Goal: Transaction & Acquisition: Purchase product/service

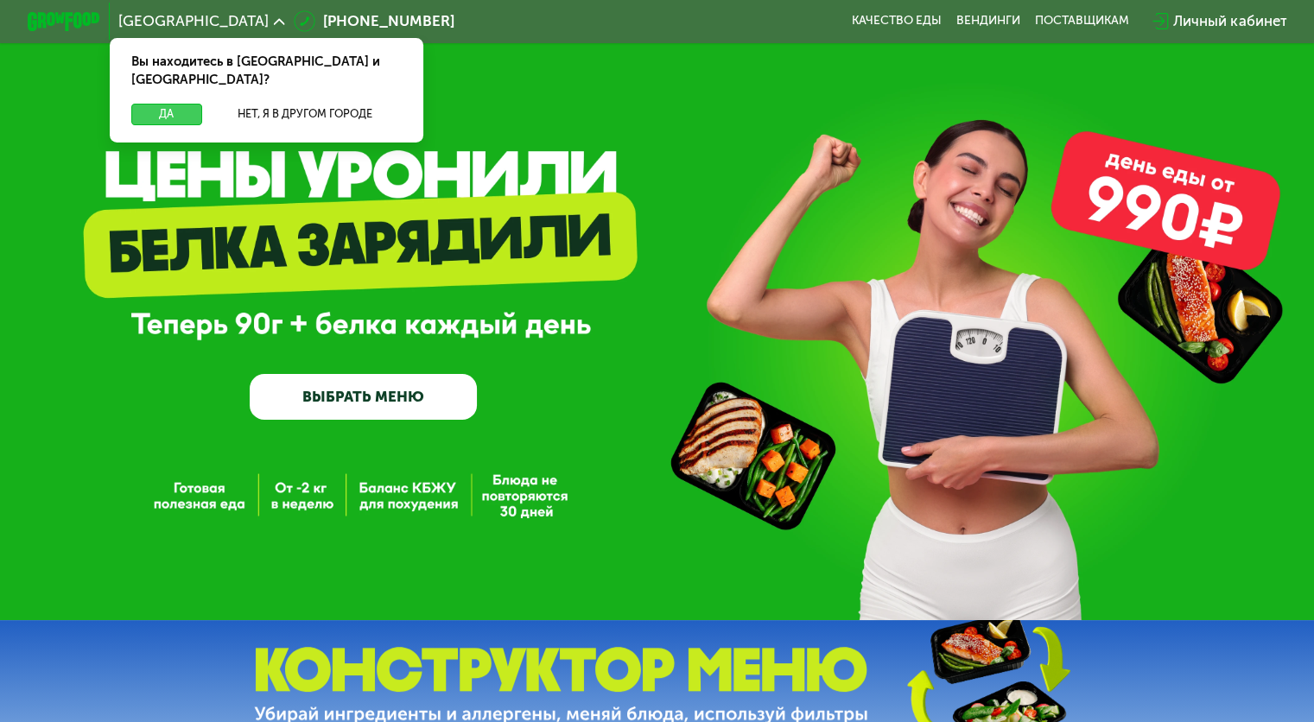
click at [173, 104] on button "Да" at bounding box center [166, 115] width 70 height 22
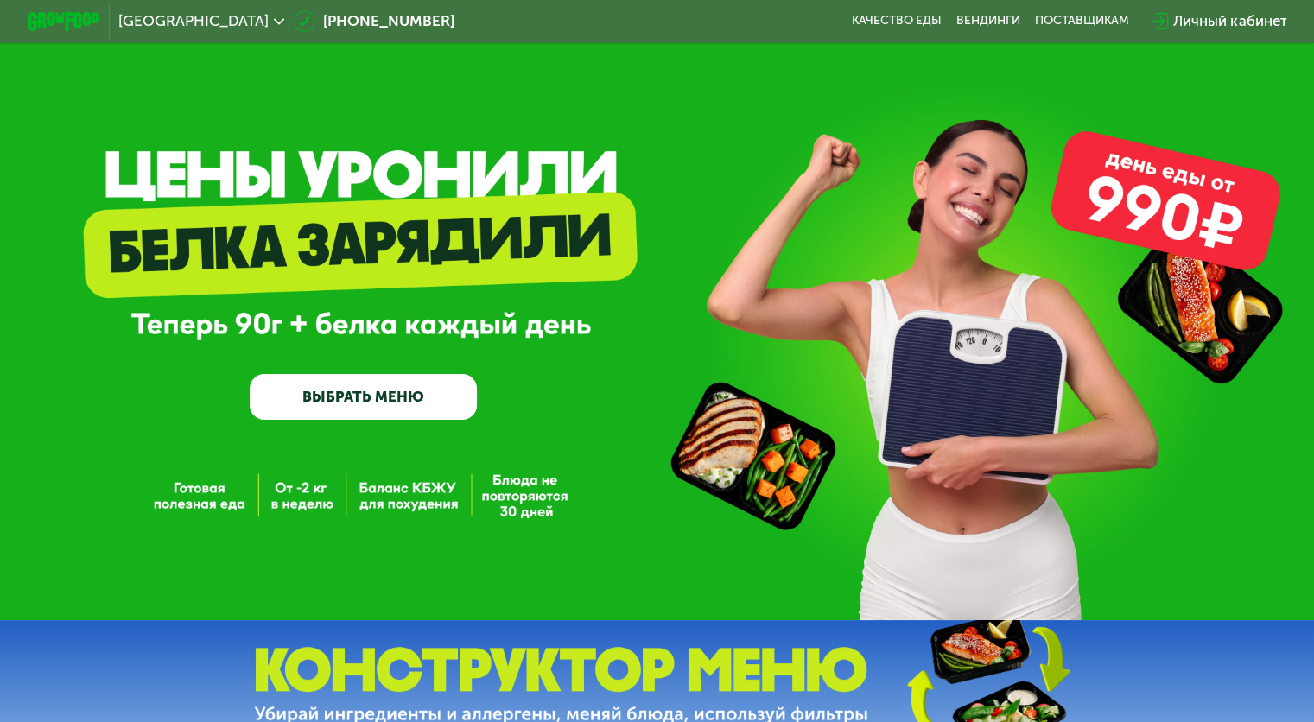
click at [382, 400] on link "ВЫБРАТЬ МЕНЮ" at bounding box center [363, 397] width 227 height 46
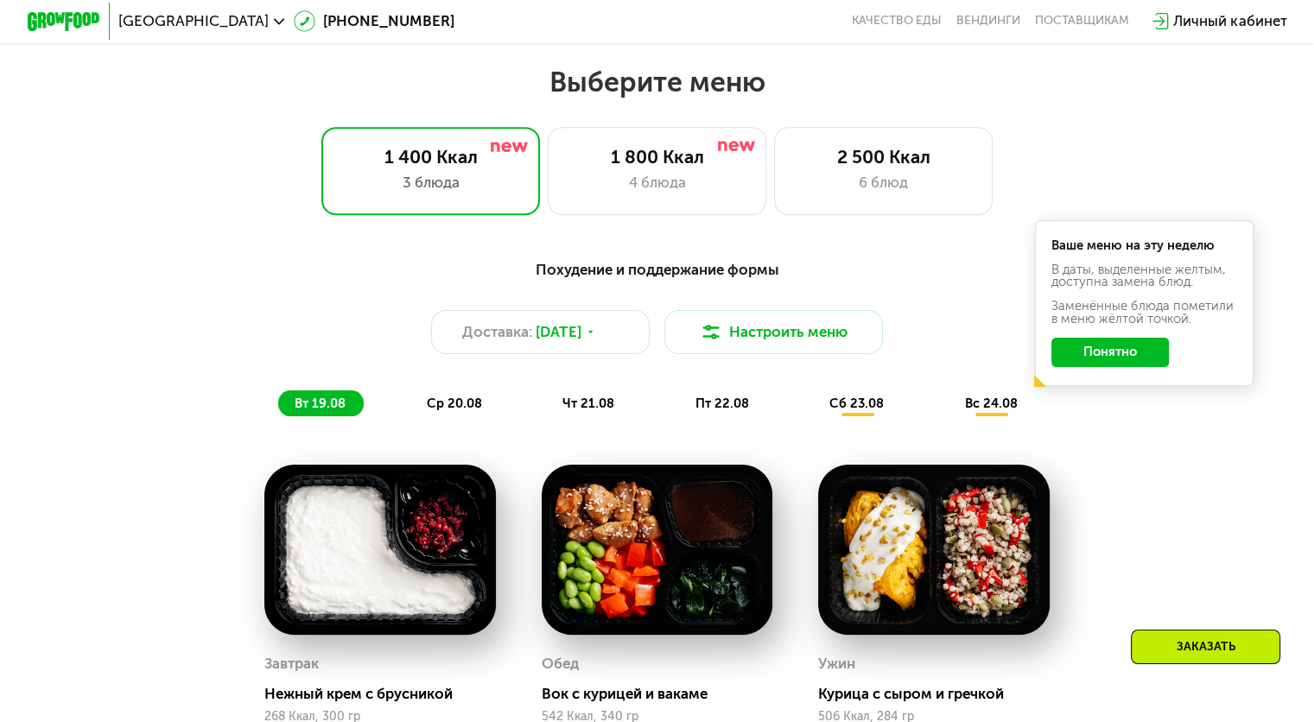
scroll to position [777, 0]
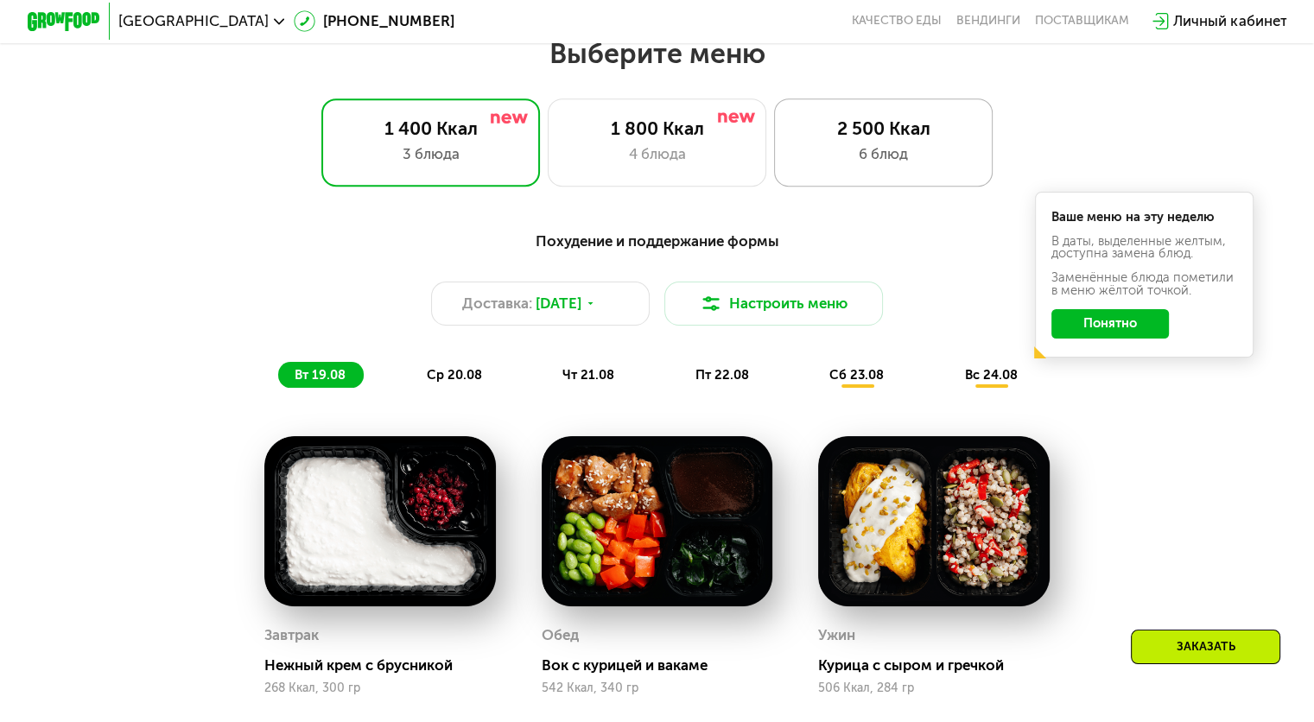
click at [840, 157] on div "6 блюд" at bounding box center [883, 154] width 181 height 22
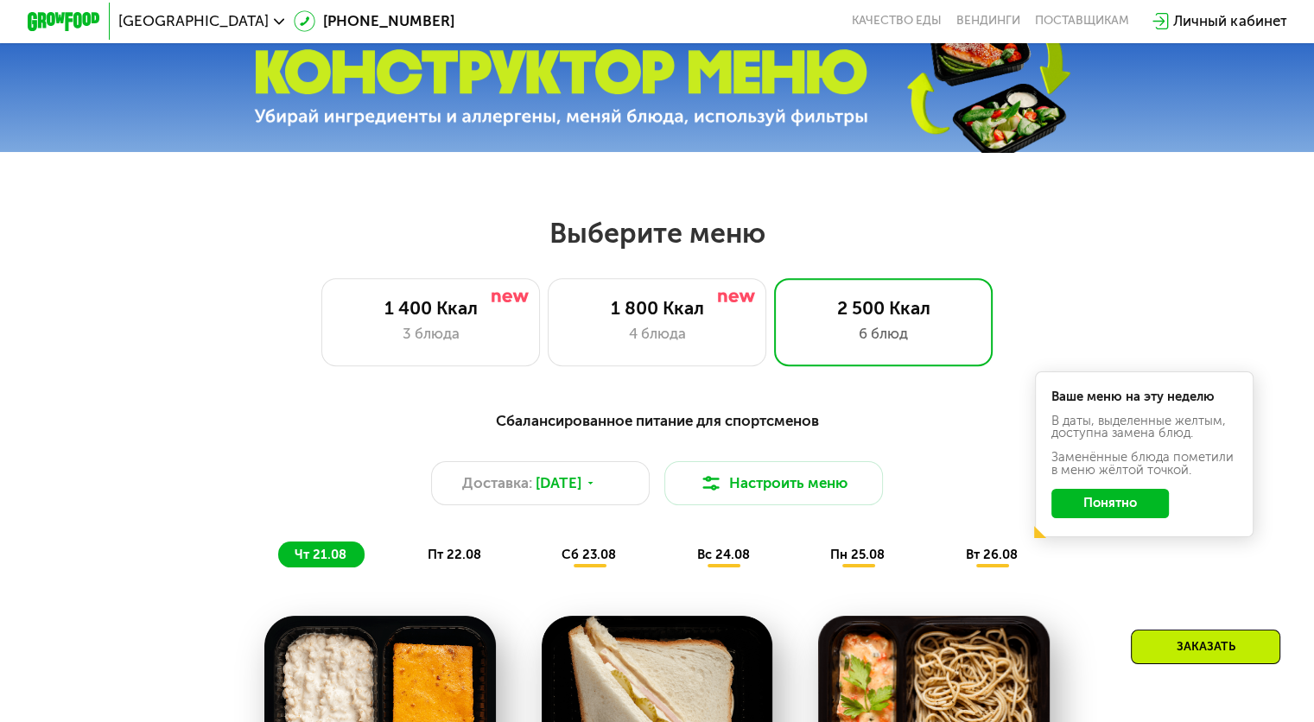
scroll to position [601, 0]
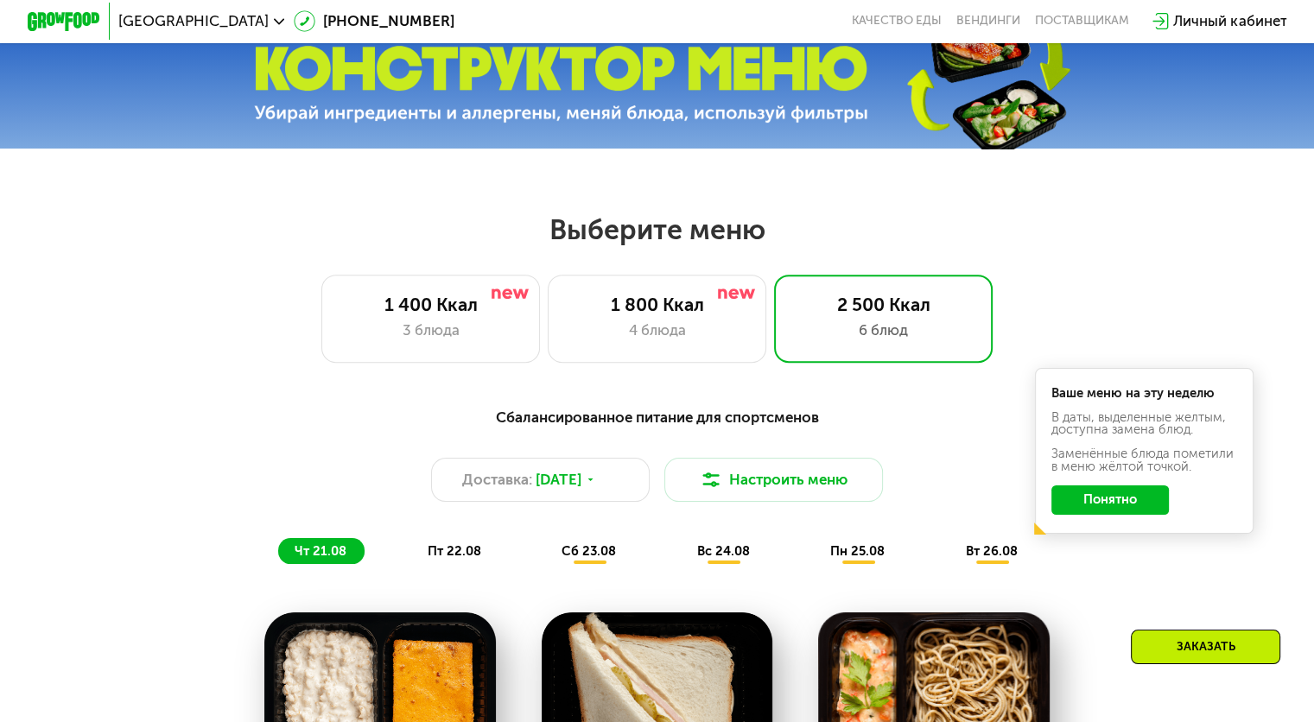
click at [1110, 503] on button "Понятно" at bounding box center [1109, 499] width 117 height 29
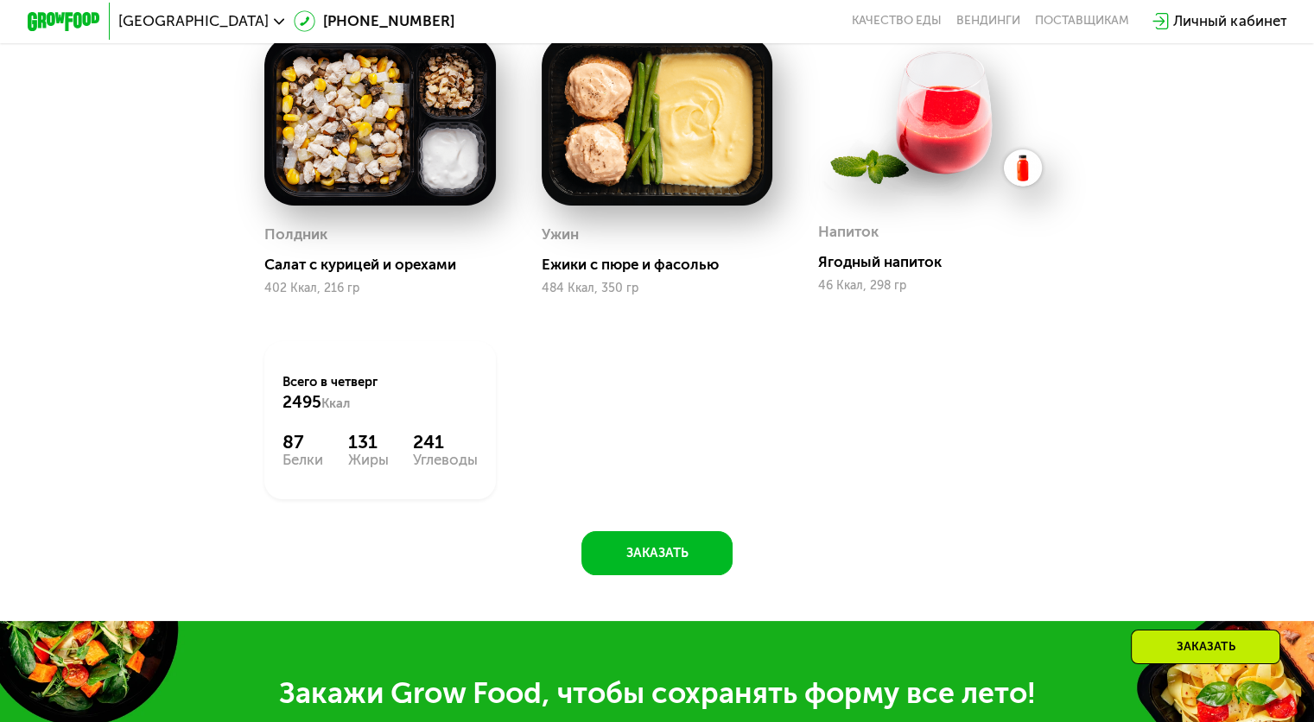
scroll to position [1510, 0]
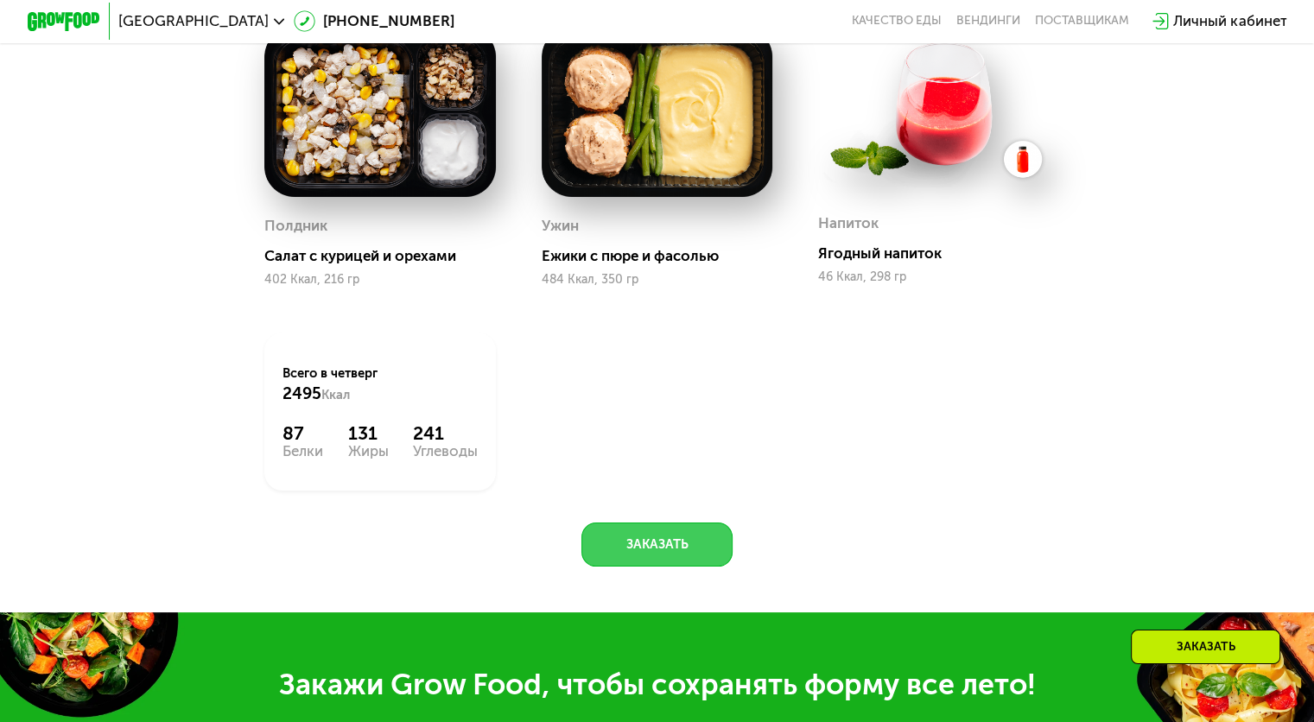
click at [653, 542] on button "Заказать" at bounding box center [656, 545] width 151 height 44
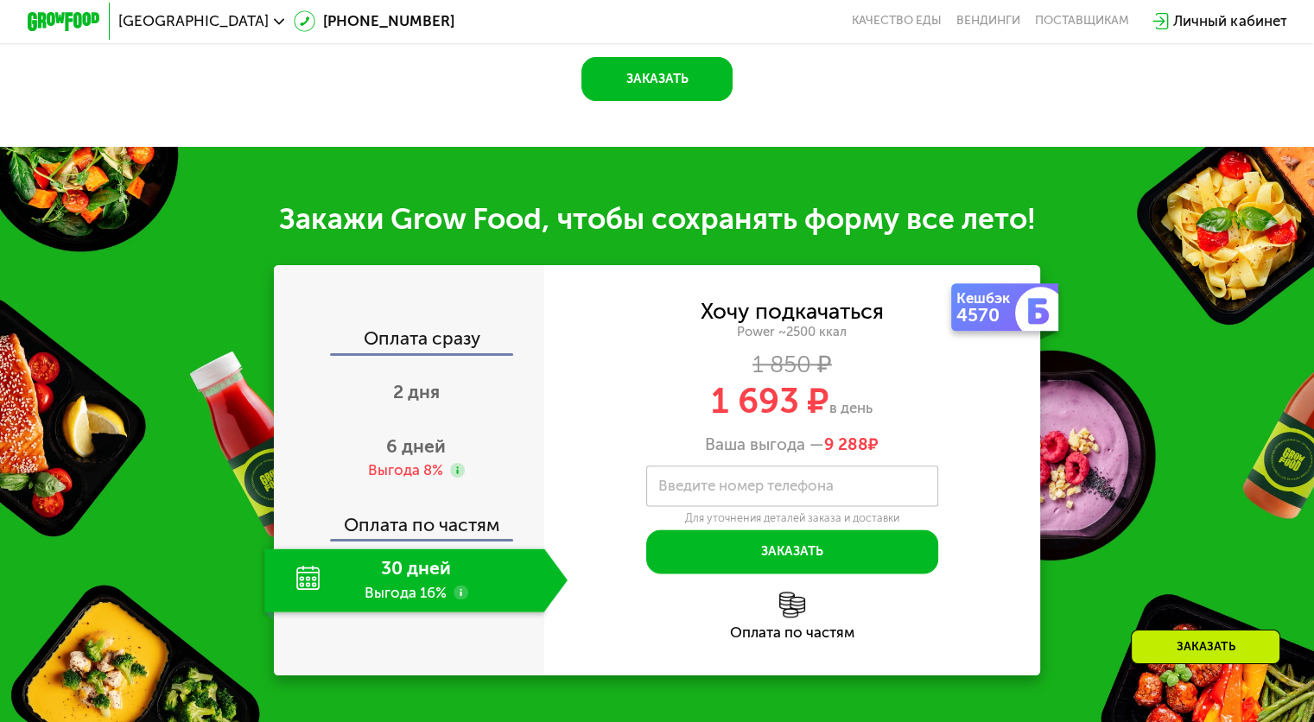
scroll to position [1975, 0]
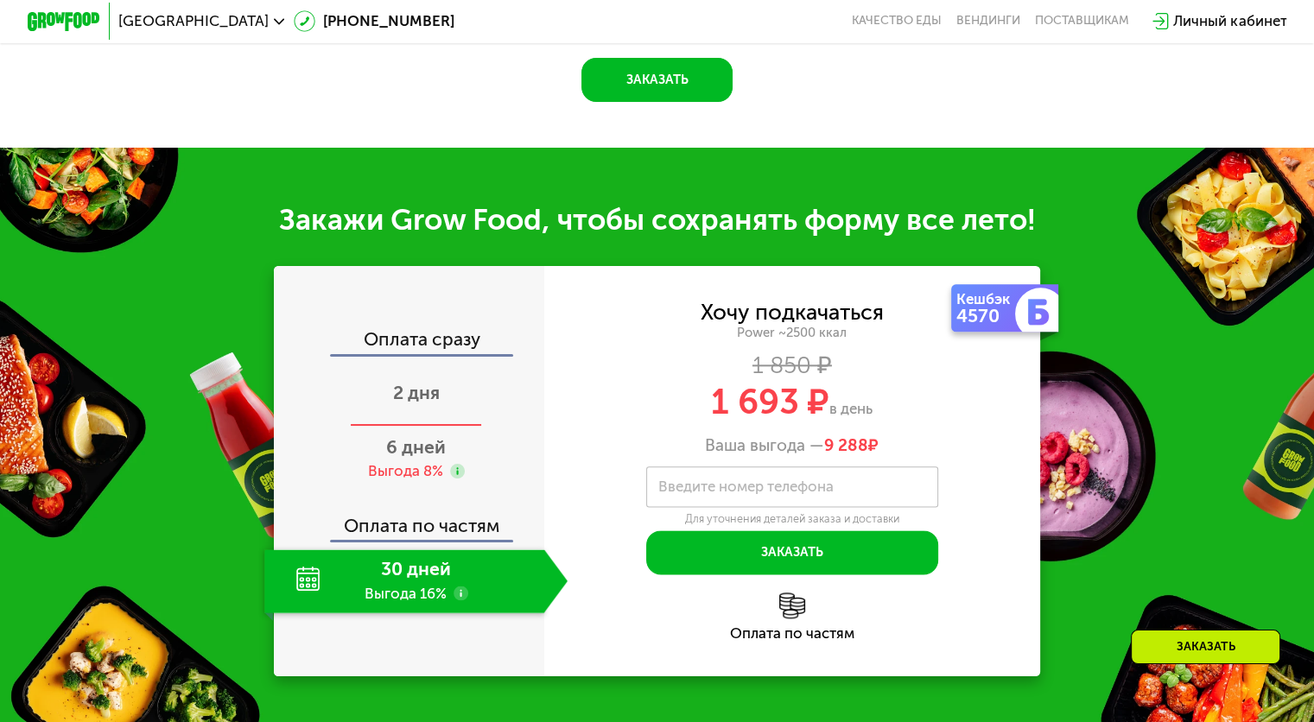
click at [422, 378] on div "2 дня" at bounding box center [415, 395] width 303 height 64
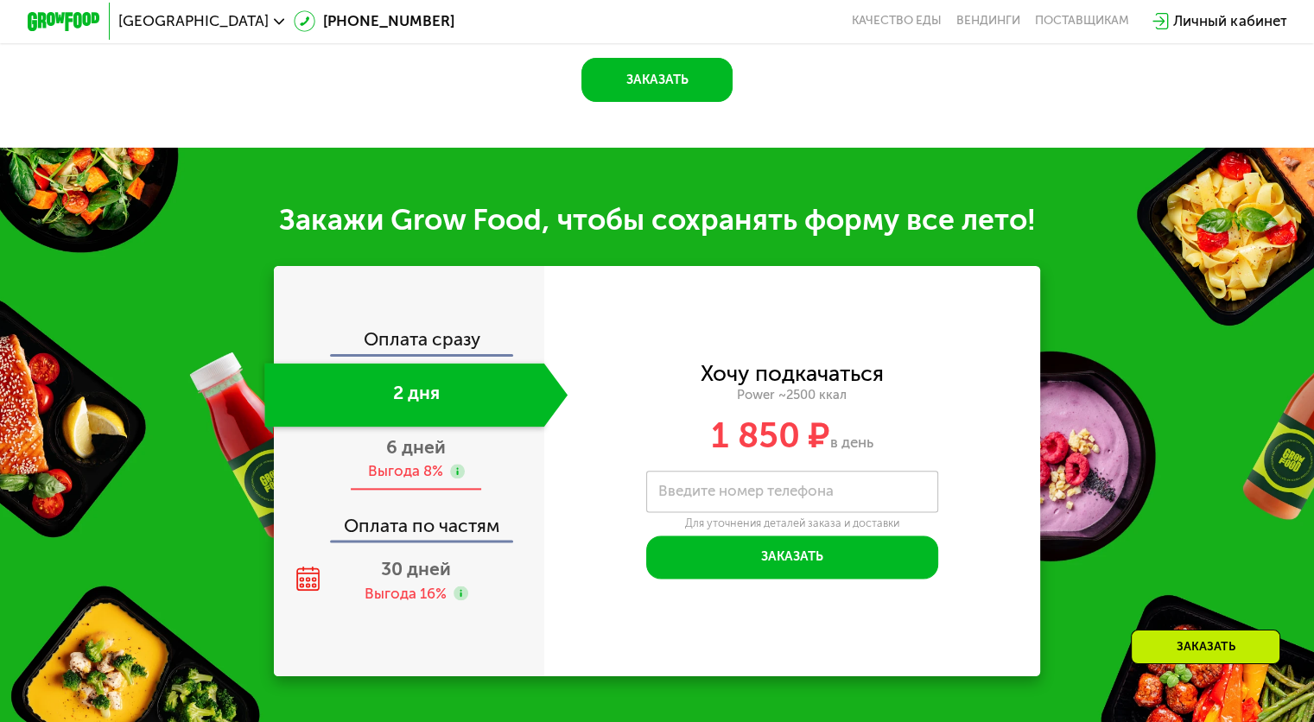
click at [423, 468] on div "Выгода 8%" at bounding box center [404, 471] width 75 height 20
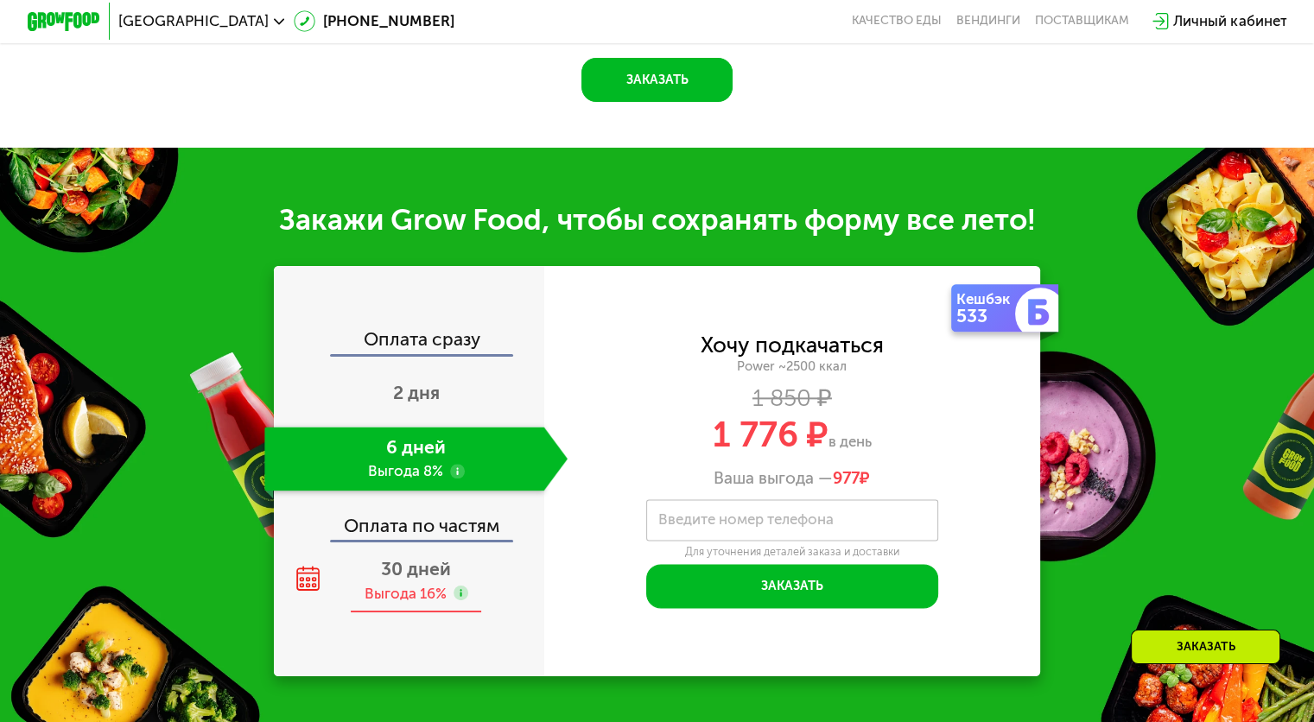
click at [403, 595] on div "Выгода 16%" at bounding box center [405, 594] width 82 height 20
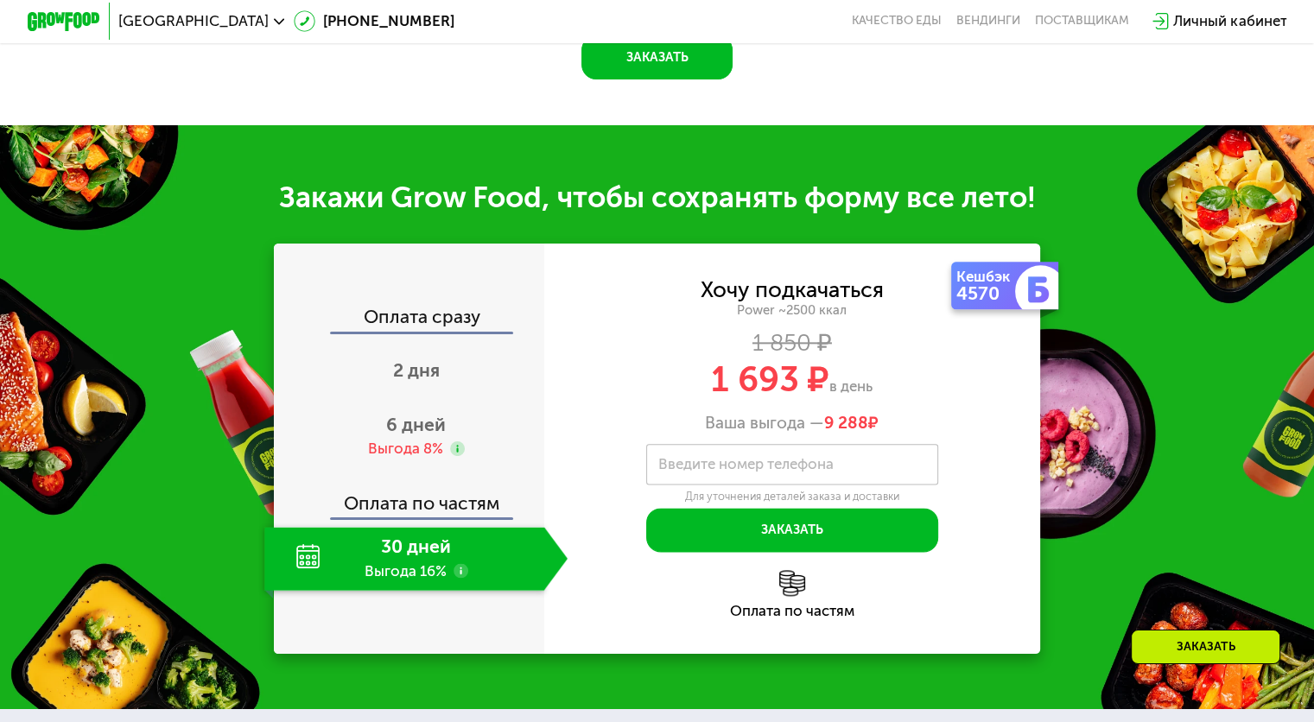
scroll to position [1999, 0]
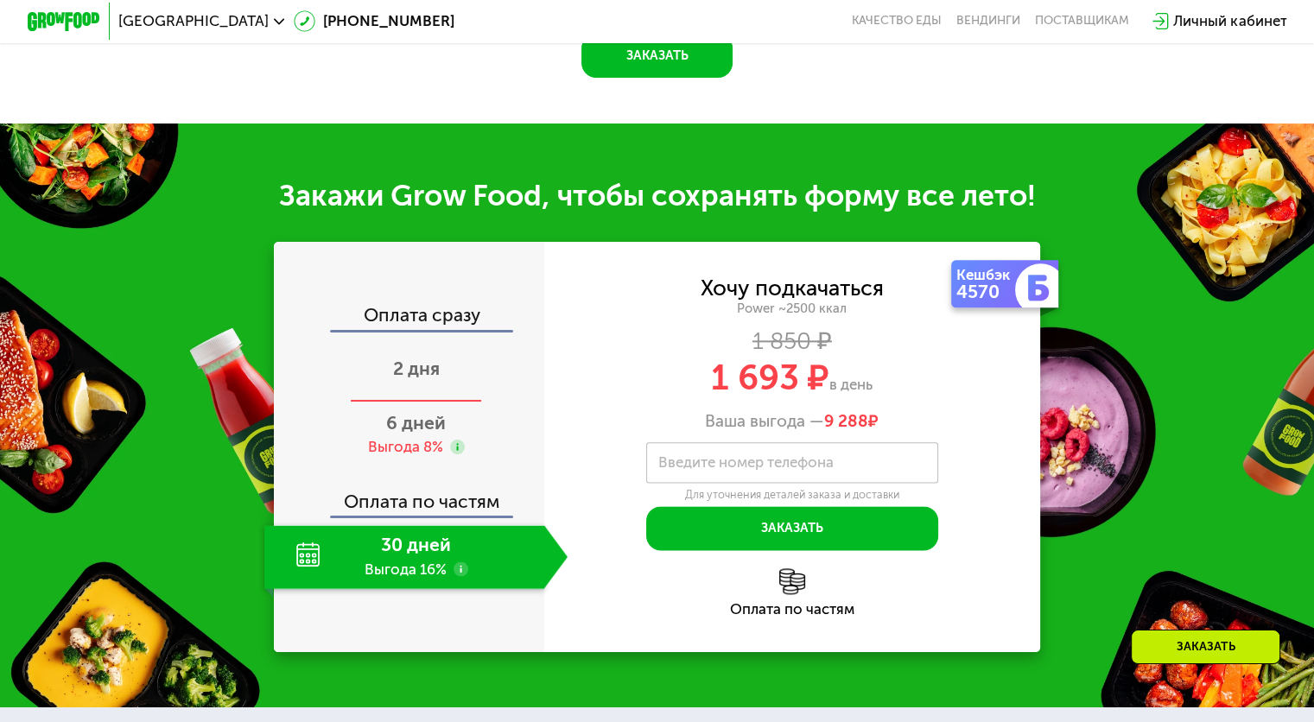
click at [423, 387] on div "2 дня" at bounding box center [415, 371] width 303 height 64
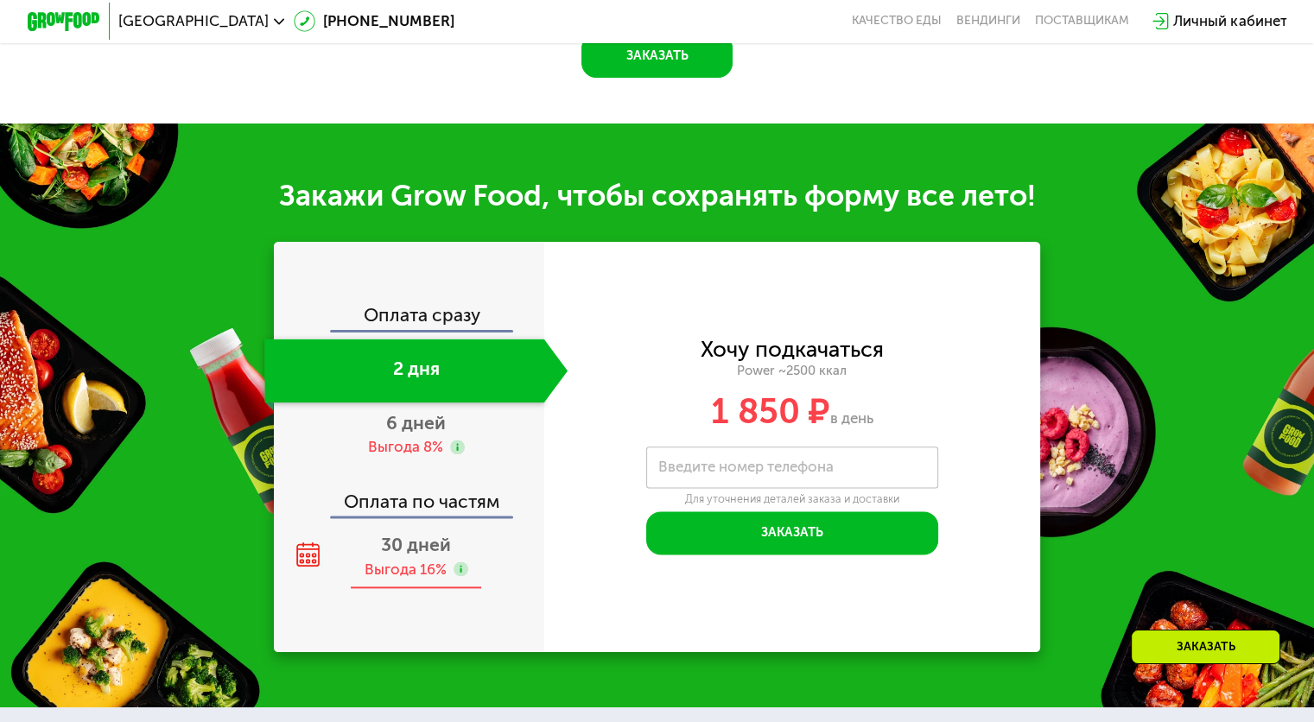
click at [419, 545] on span "30 дней" at bounding box center [416, 545] width 70 height 22
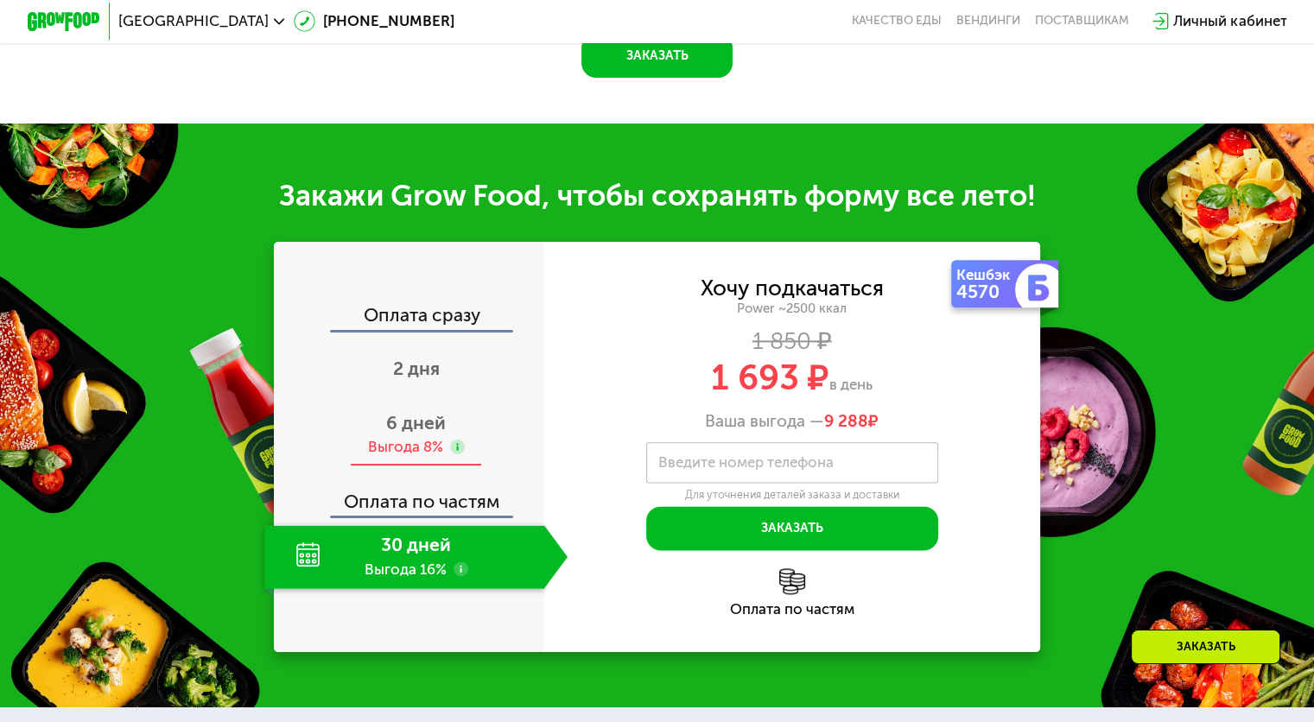
click at [452, 448] on use at bounding box center [457, 447] width 15 height 15
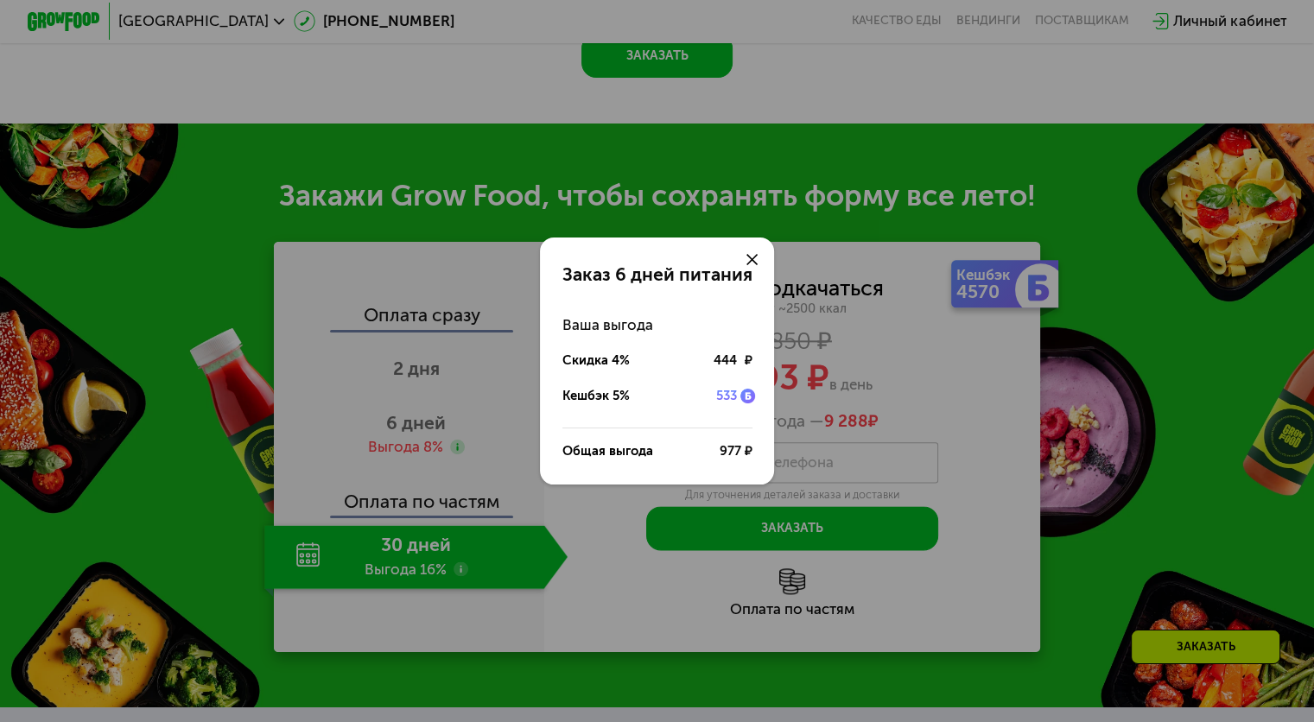
click at [749, 258] on icon at bounding box center [751, 259] width 11 height 11
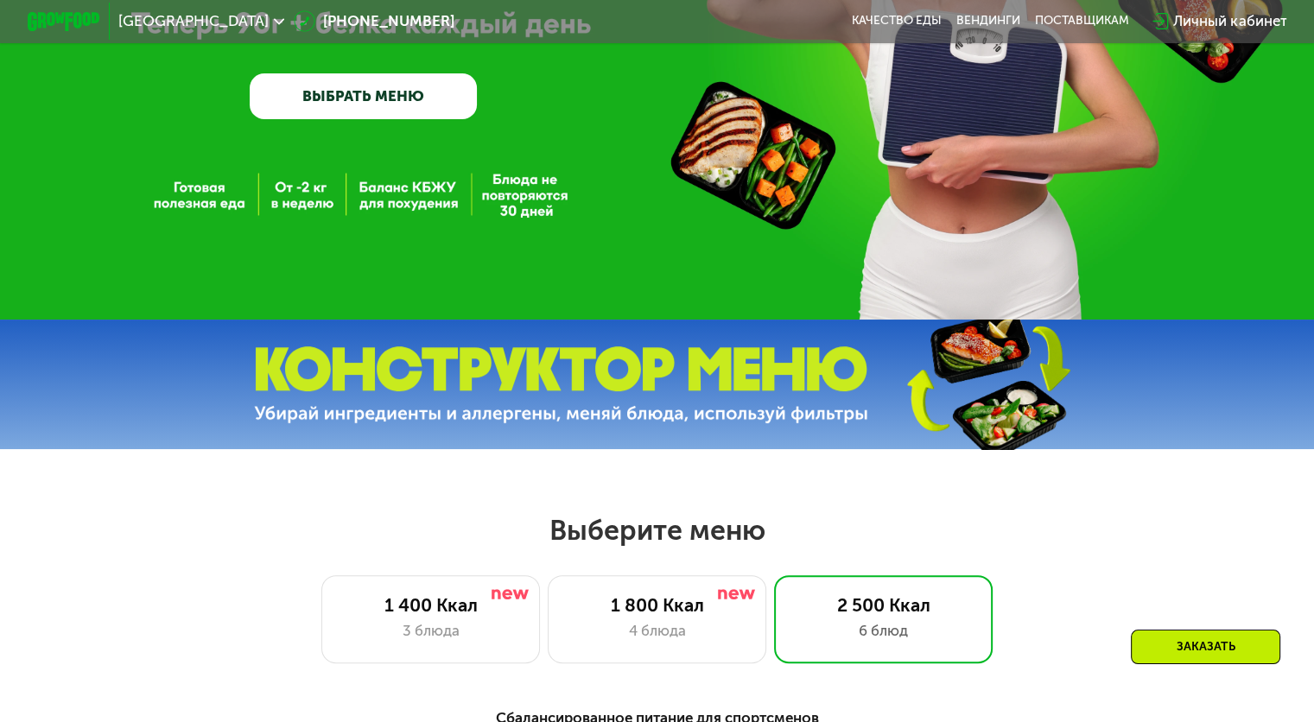
scroll to position [299, 0]
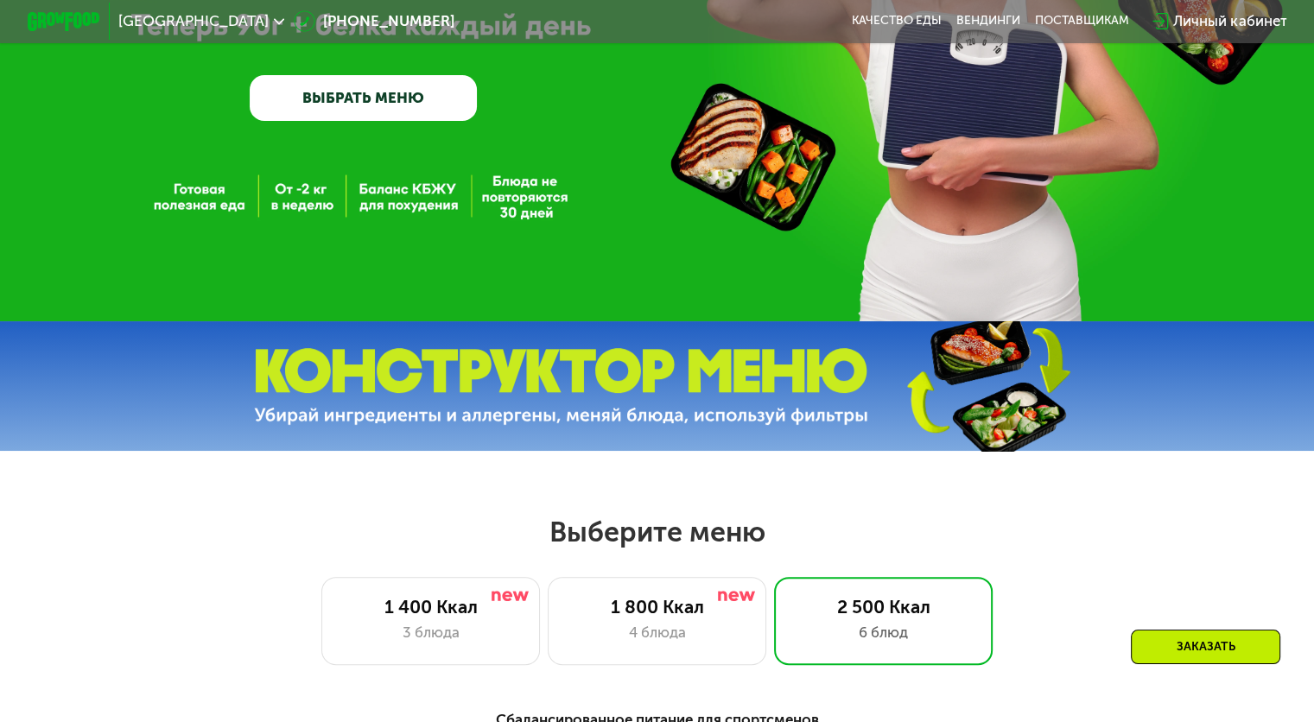
click at [663, 373] on img at bounding box center [561, 386] width 614 height 77
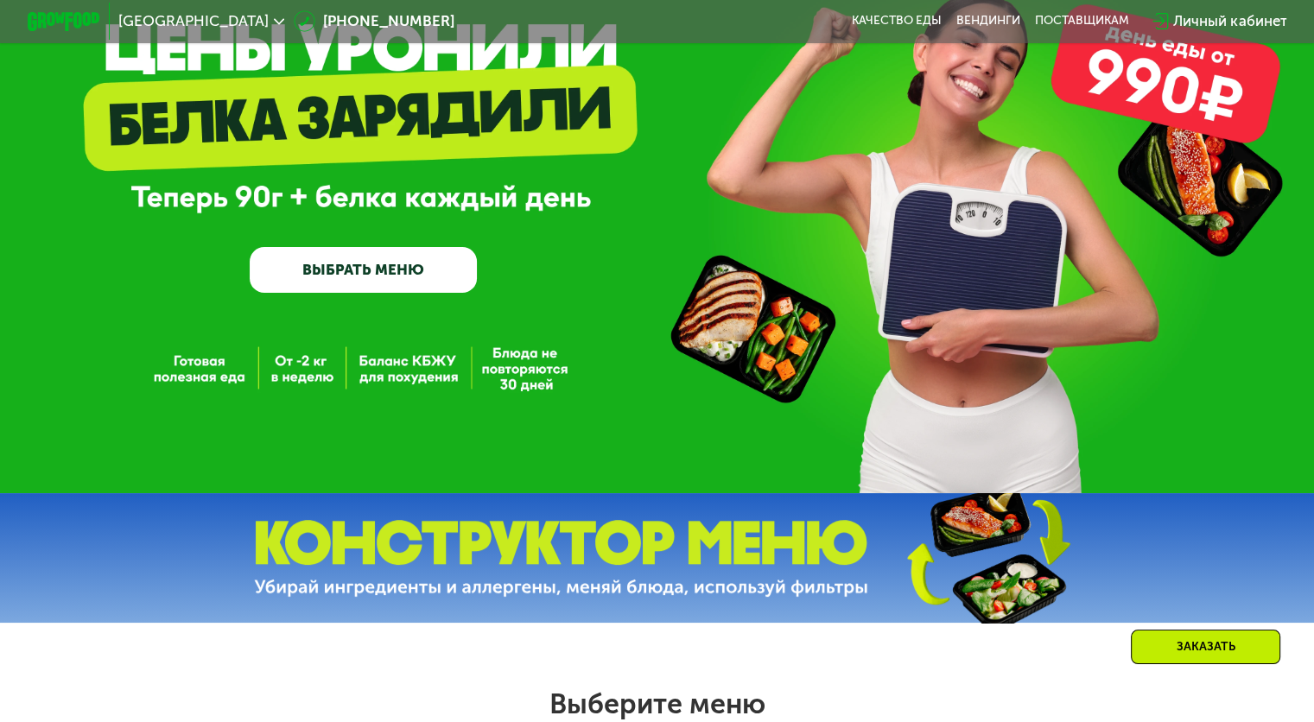
scroll to position [126, 0]
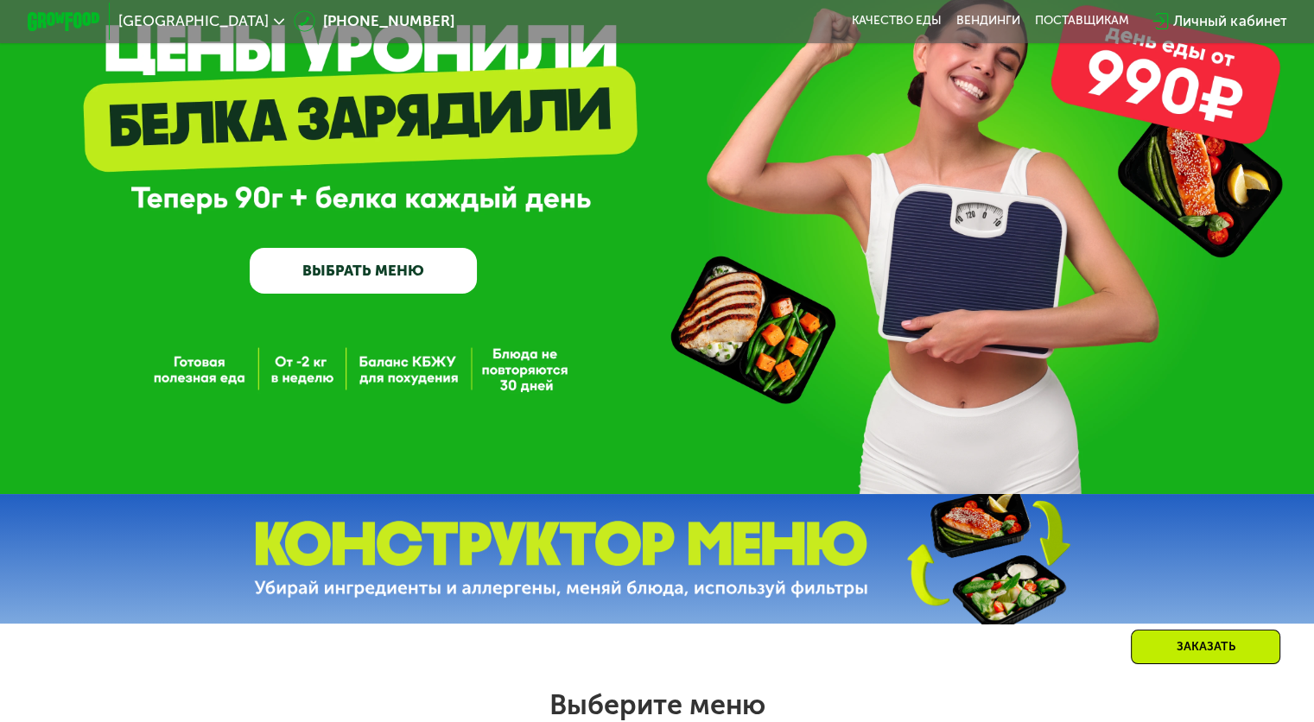
click at [398, 291] on link "ВЫБРАТЬ МЕНЮ" at bounding box center [363, 271] width 227 height 46
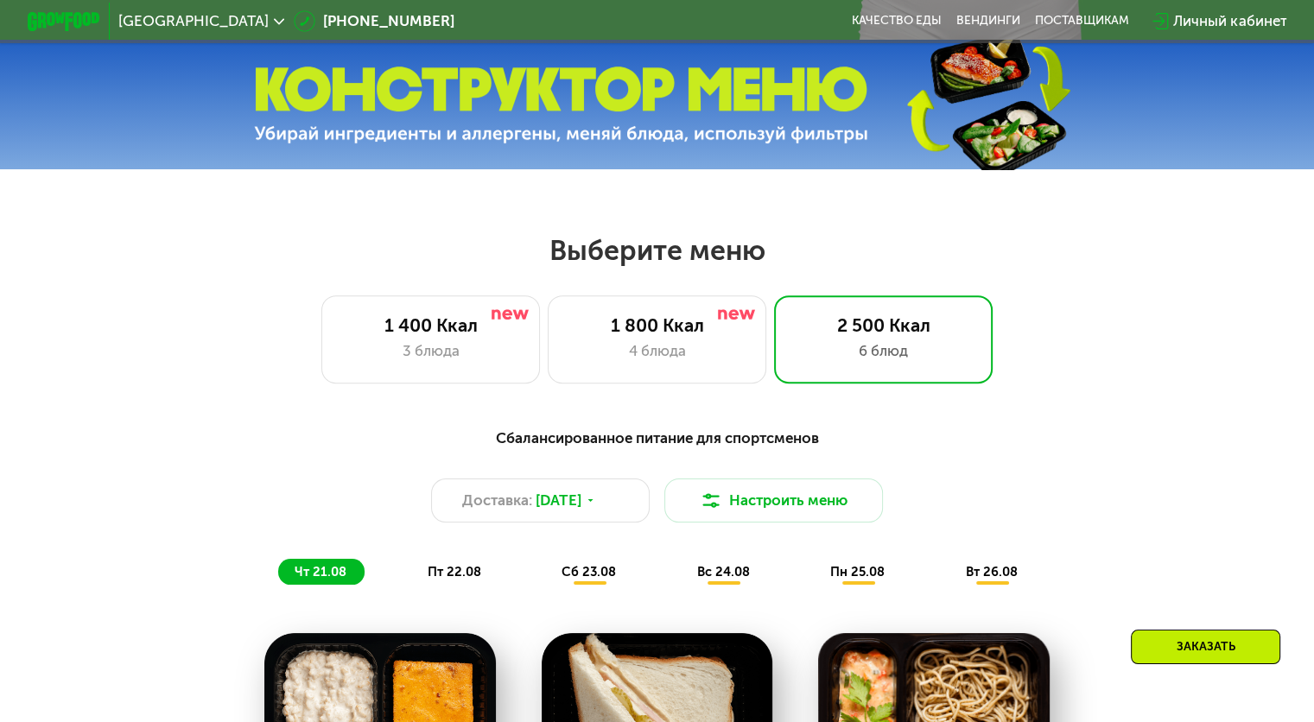
scroll to position [777, 0]
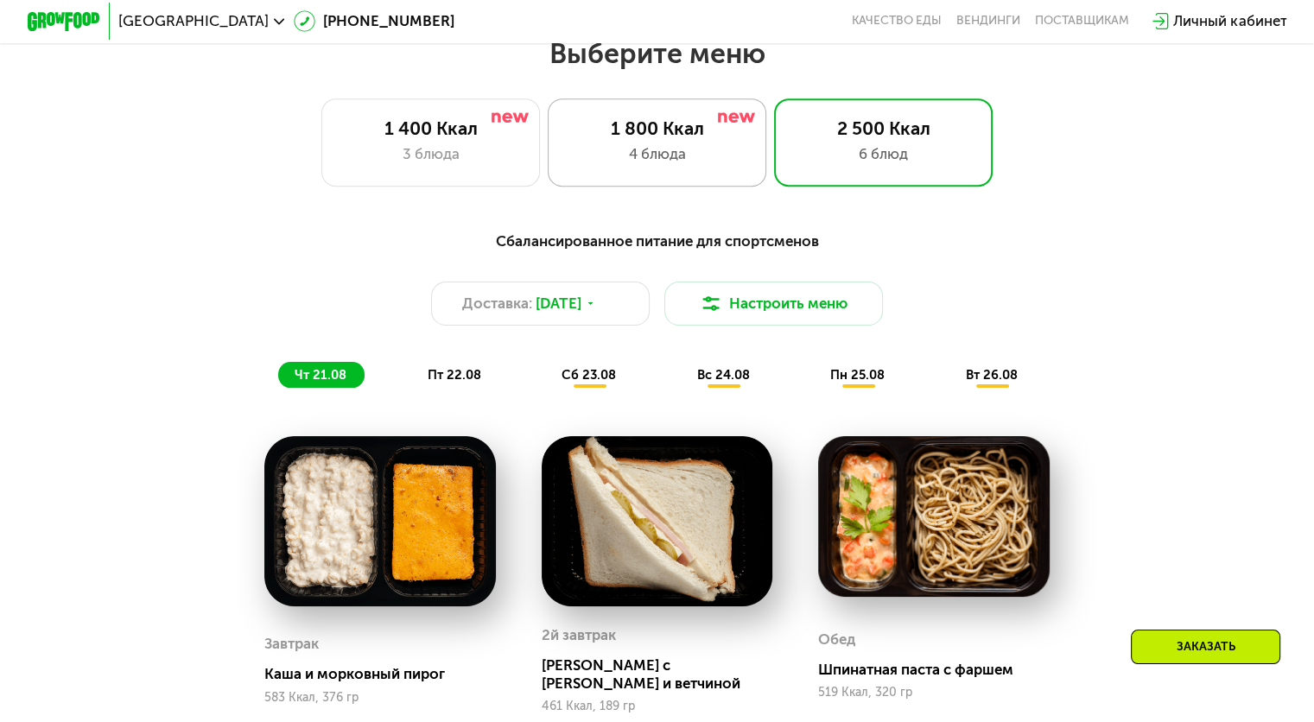
click at [675, 165] on div "4 блюда" at bounding box center [657, 154] width 181 height 22
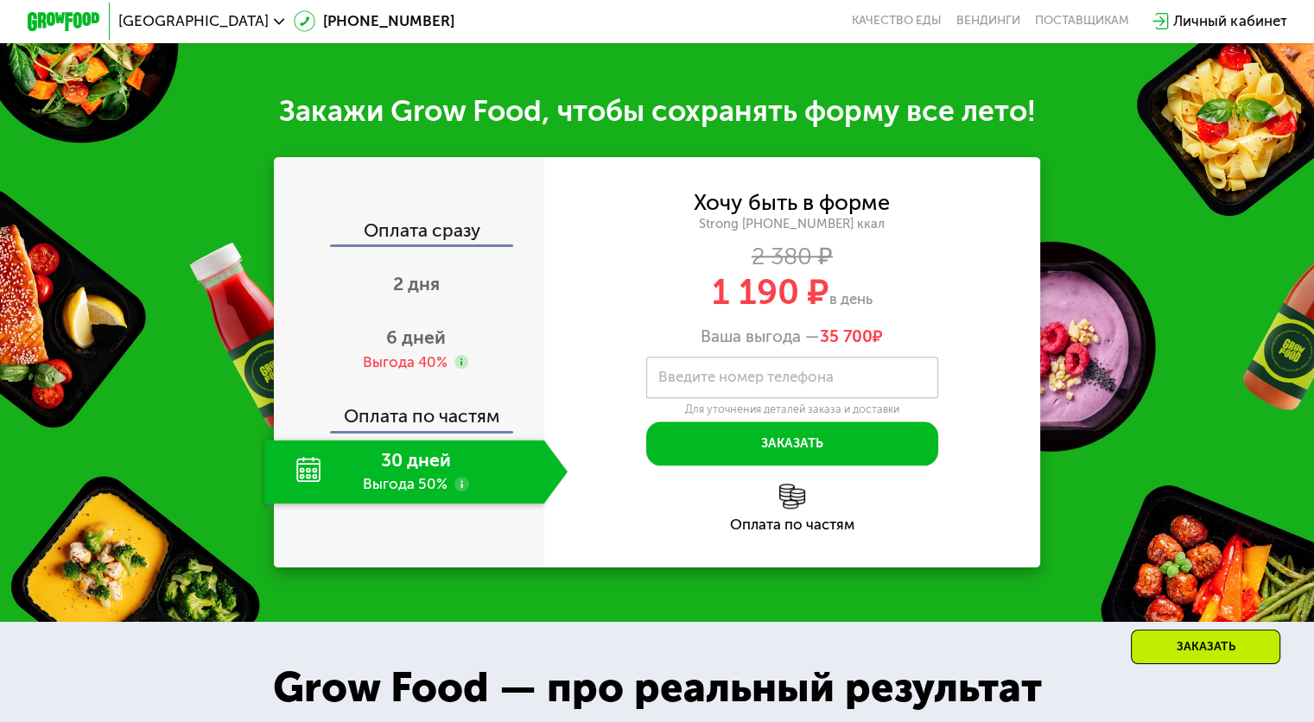
scroll to position [1761, 0]
